Goal: Check status: Check status

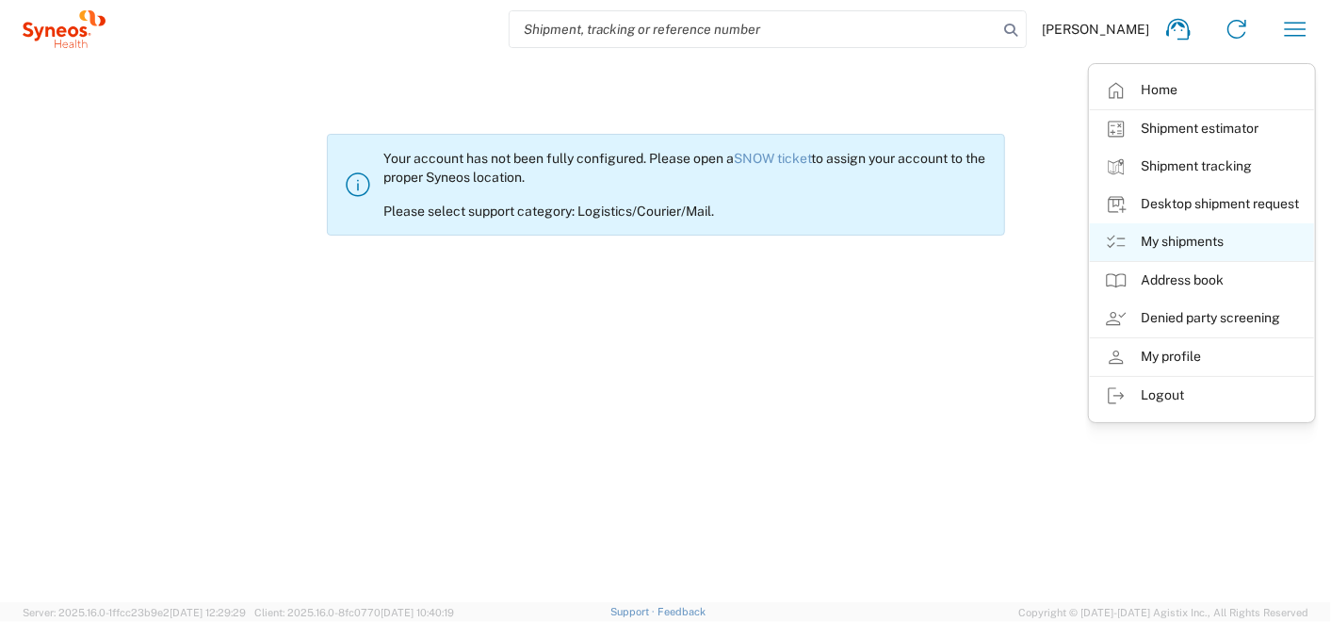
click at [1164, 230] on link "My shipments" at bounding box center [1202, 242] width 224 height 38
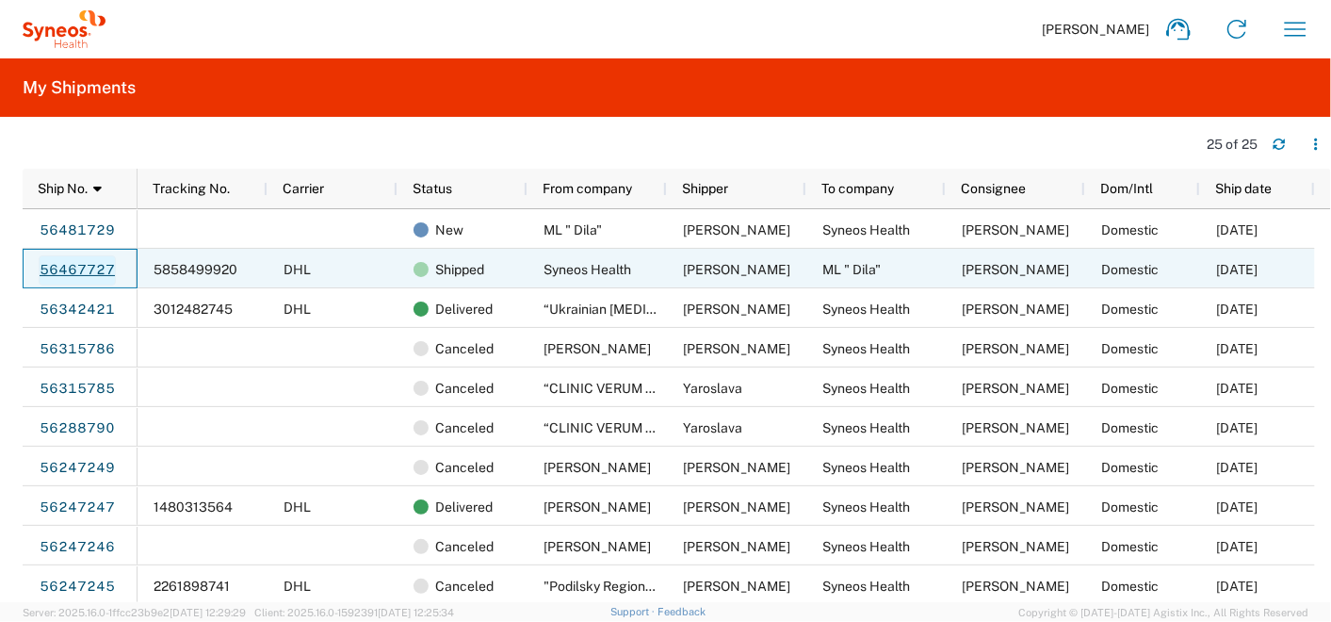
click at [70, 268] on link "56467727" at bounding box center [77, 270] width 77 height 30
